Goal: Transaction & Acquisition: Purchase product/service

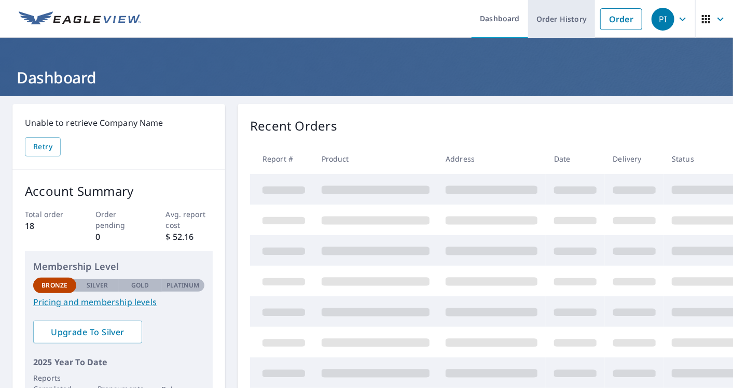
click at [560, 16] on link "Order History" at bounding box center [561, 19] width 67 height 38
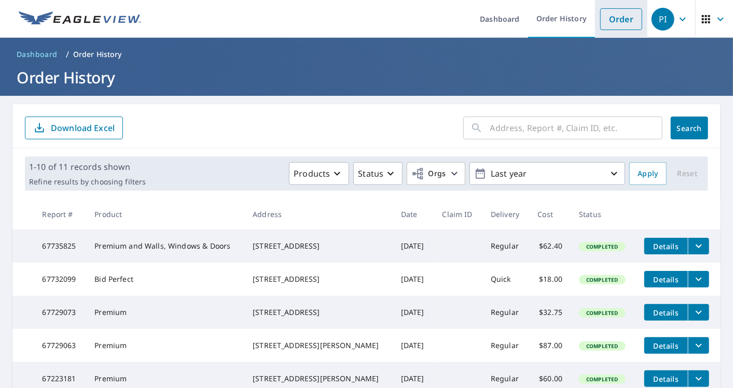
click at [604, 11] on link "Order" at bounding box center [621, 19] width 42 height 22
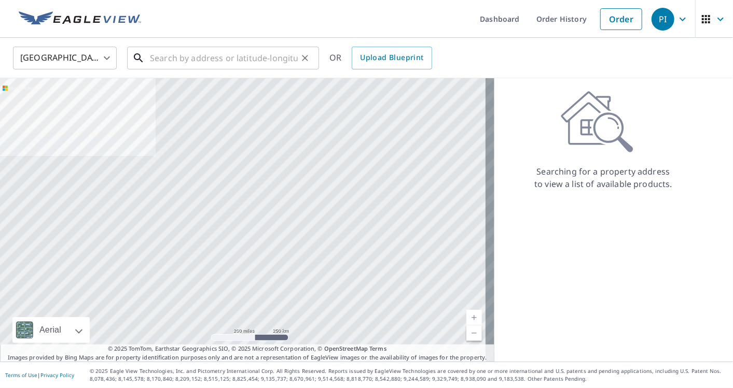
click at [239, 58] on input "text" at bounding box center [224, 58] width 148 height 29
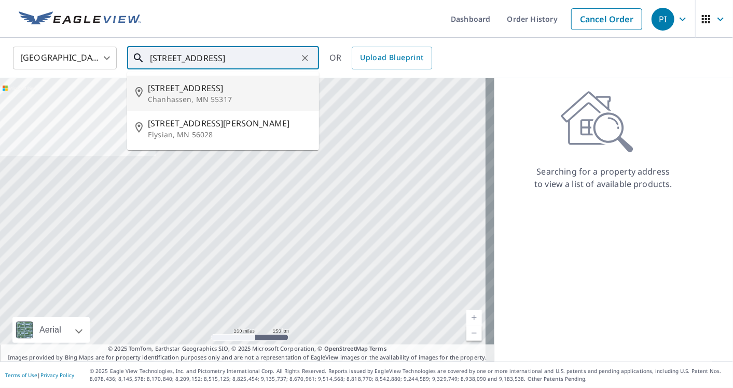
click at [198, 57] on input "[STREET_ADDRESS]" at bounding box center [224, 58] width 148 height 29
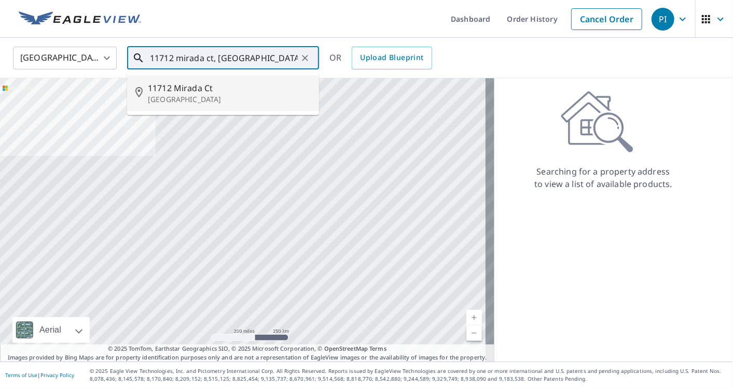
click at [221, 87] on span "11712 Mirada Ct" at bounding box center [229, 88] width 163 height 12
type input "[STREET_ADDRESS]"
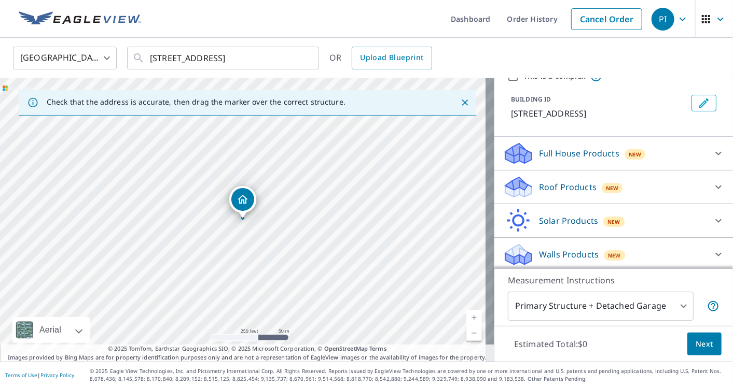
scroll to position [50, 0]
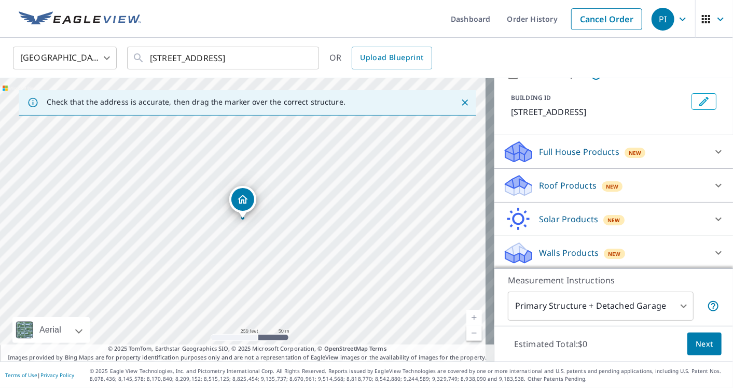
click at [622, 180] on div "Roof Products New" at bounding box center [603, 186] width 203 height 24
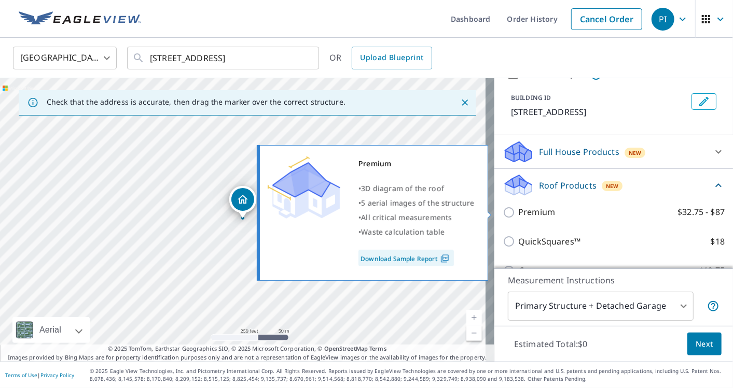
click at [578, 213] on label "Premium $32.75 - $87" at bounding box center [621, 212] width 206 height 13
click at [518, 213] on input "Premium $32.75 - $87" at bounding box center [510, 212] width 16 height 12
checkbox input "true"
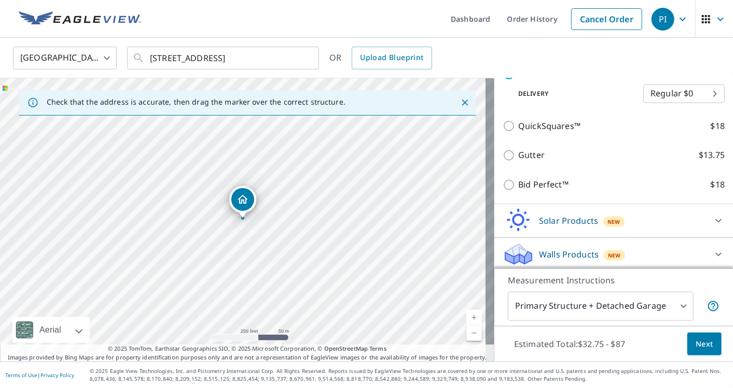
scroll to position [207, 0]
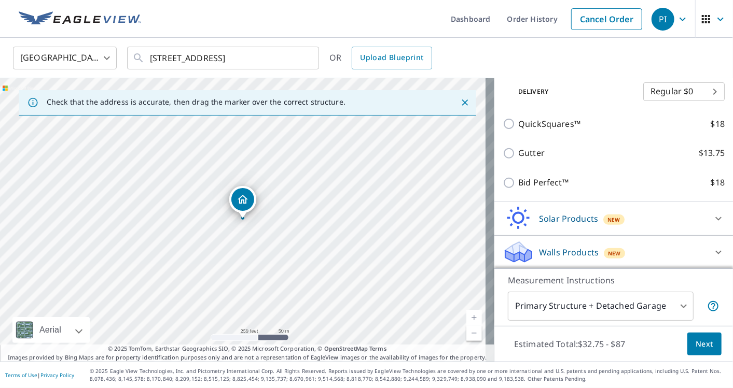
click at [675, 300] on body "PI PI Dashboard Order History Cancel Order PI [GEOGRAPHIC_DATA] [GEOGRAPHIC_DAT…" at bounding box center [366, 194] width 733 height 388
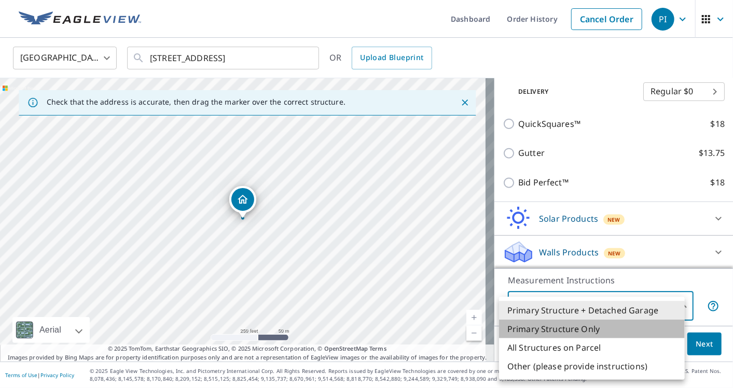
click at [634, 329] on li "Primary Structure Only" at bounding box center [592, 329] width 186 height 19
type input "2"
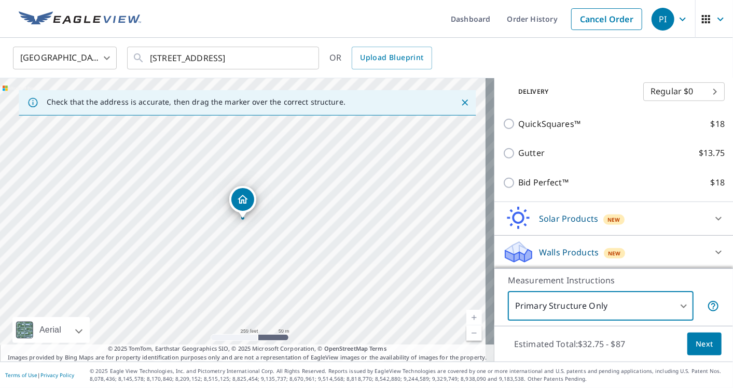
click at [697, 346] on span "Next" at bounding box center [704, 344] width 18 height 13
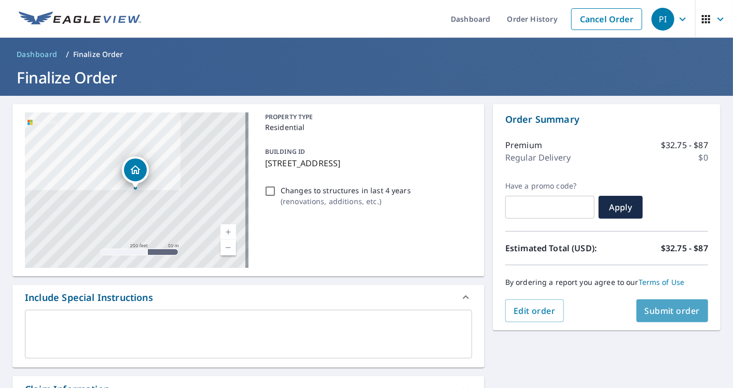
click at [658, 306] on span "Submit order" at bounding box center [672, 310] width 55 height 11
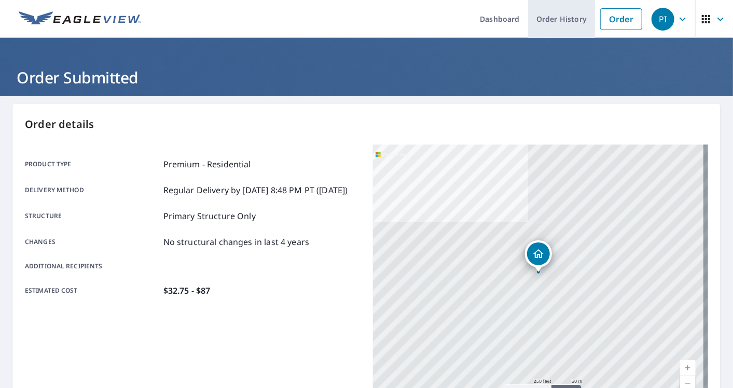
click at [556, 25] on link "Order History" at bounding box center [561, 19] width 67 height 38
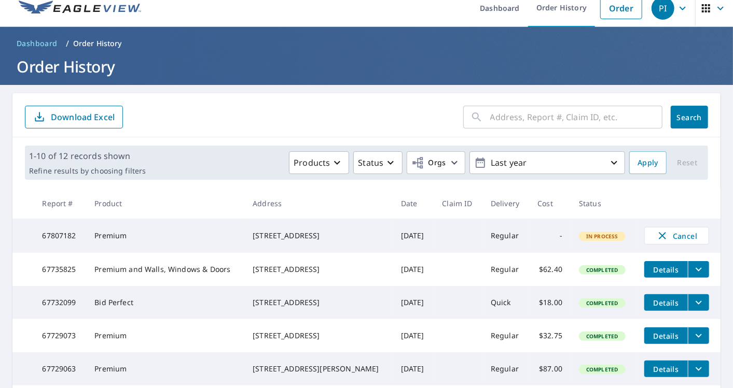
scroll to position [3, 0]
